Goal: Information Seeking & Learning: Learn about a topic

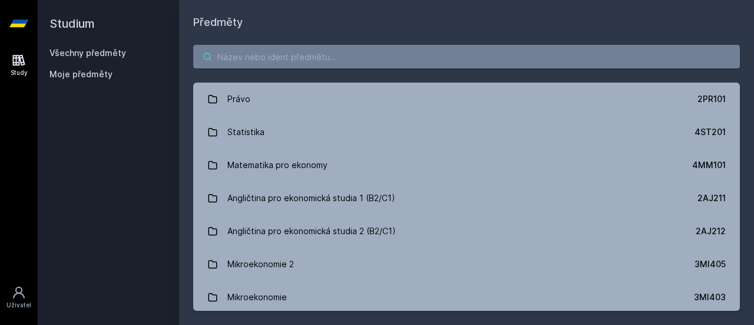
click at [329, 55] on input "search" at bounding box center [466, 57] width 547 height 24
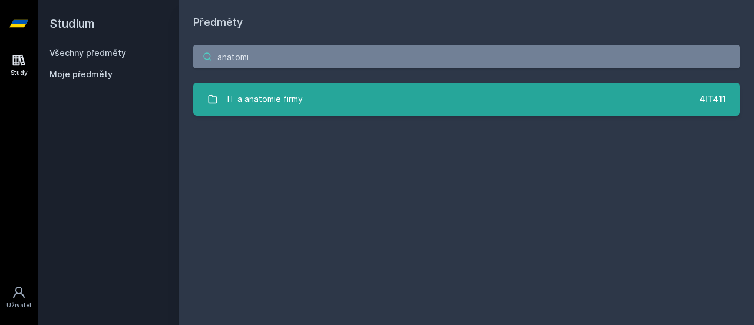
type input "anatomi"
click at [251, 102] on div "IT a anatomie firmy" at bounding box center [264, 99] width 75 height 24
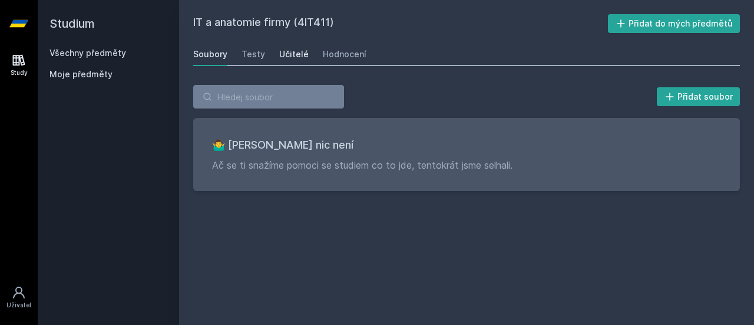
click at [298, 54] on div "Učitelé" at bounding box center [293, 54] width 29 height 12
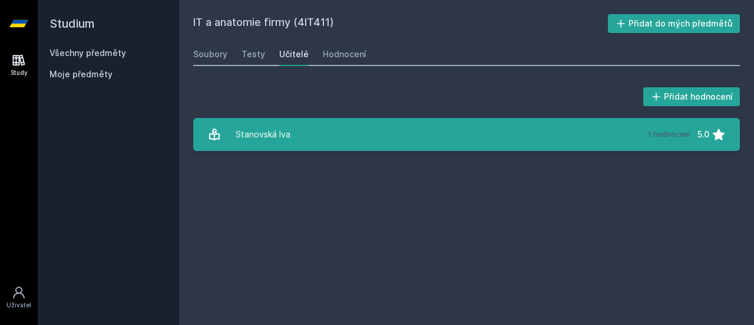
click at [333, 137] on link "Stanovská Iva 1 hodnocení 5.0" at bounding box center [466, 134] width 547 height 33
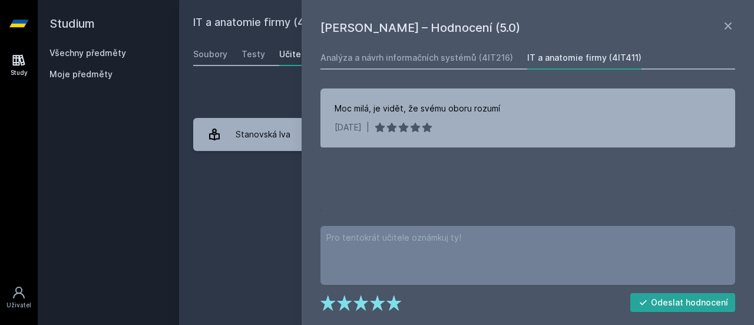
click at [279, 168] on div "IT a anatomie firmy (4IT411) Přidat do mých předmětů [GEOGRAPHIC_DATA] Testy Uč…" at bounding box center [466, 162] width 547 height 296
click at [727, 22] on icon at bounding box center [728, 26] width 14 height 14
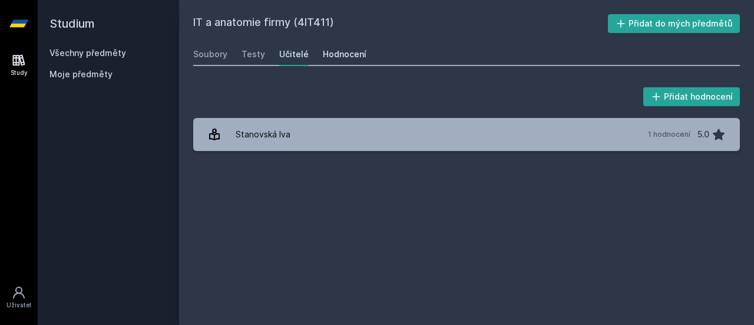
click at [347, 57] on div "Hodnocení" at bounding box center [345, 54] width 44 height 12
